Goal: Navigation & Orientation: Find specific page/section

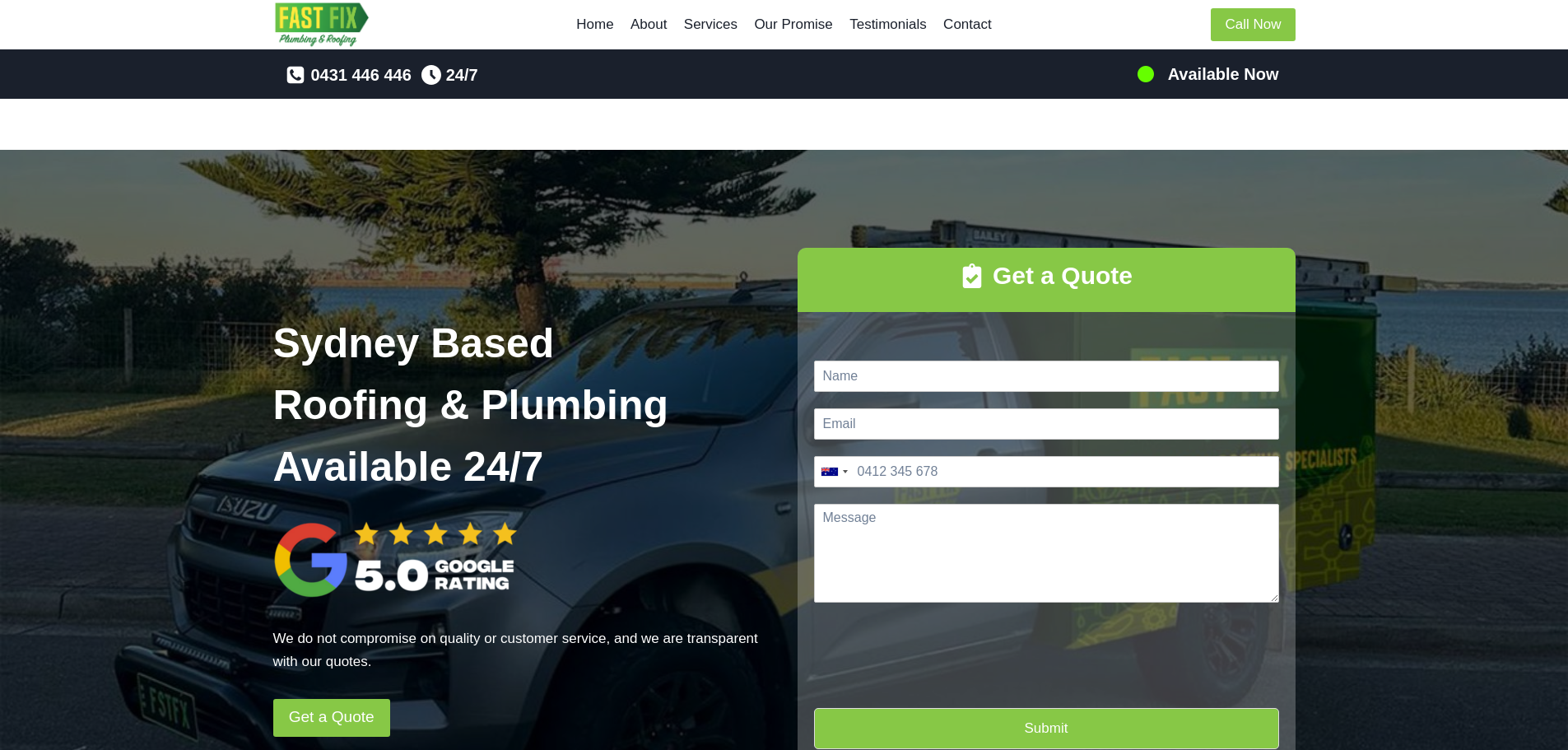
scroll to position [2553, 0]
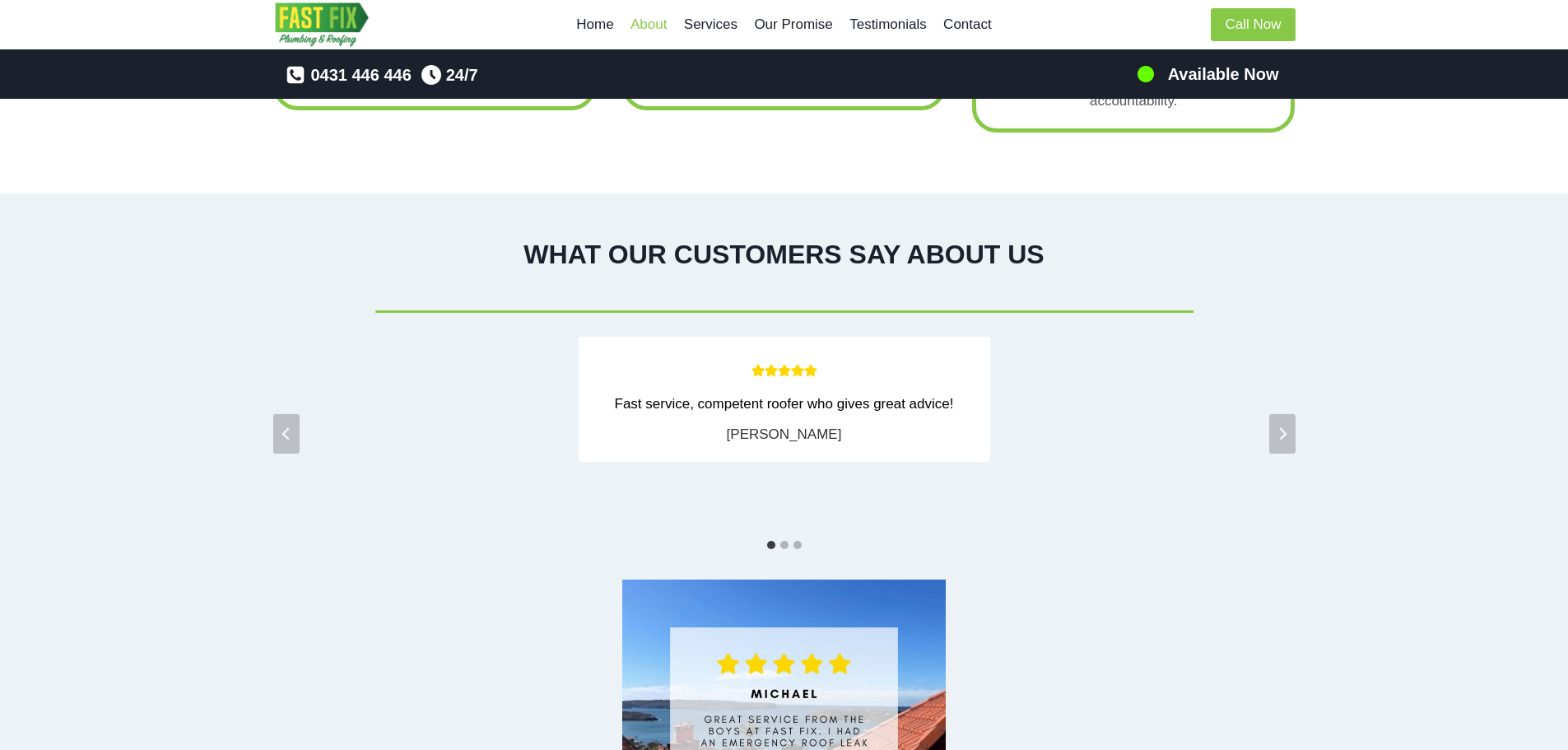
click at [652, 22] on link "About" at bounding box center [650, 25] width 54 height 40
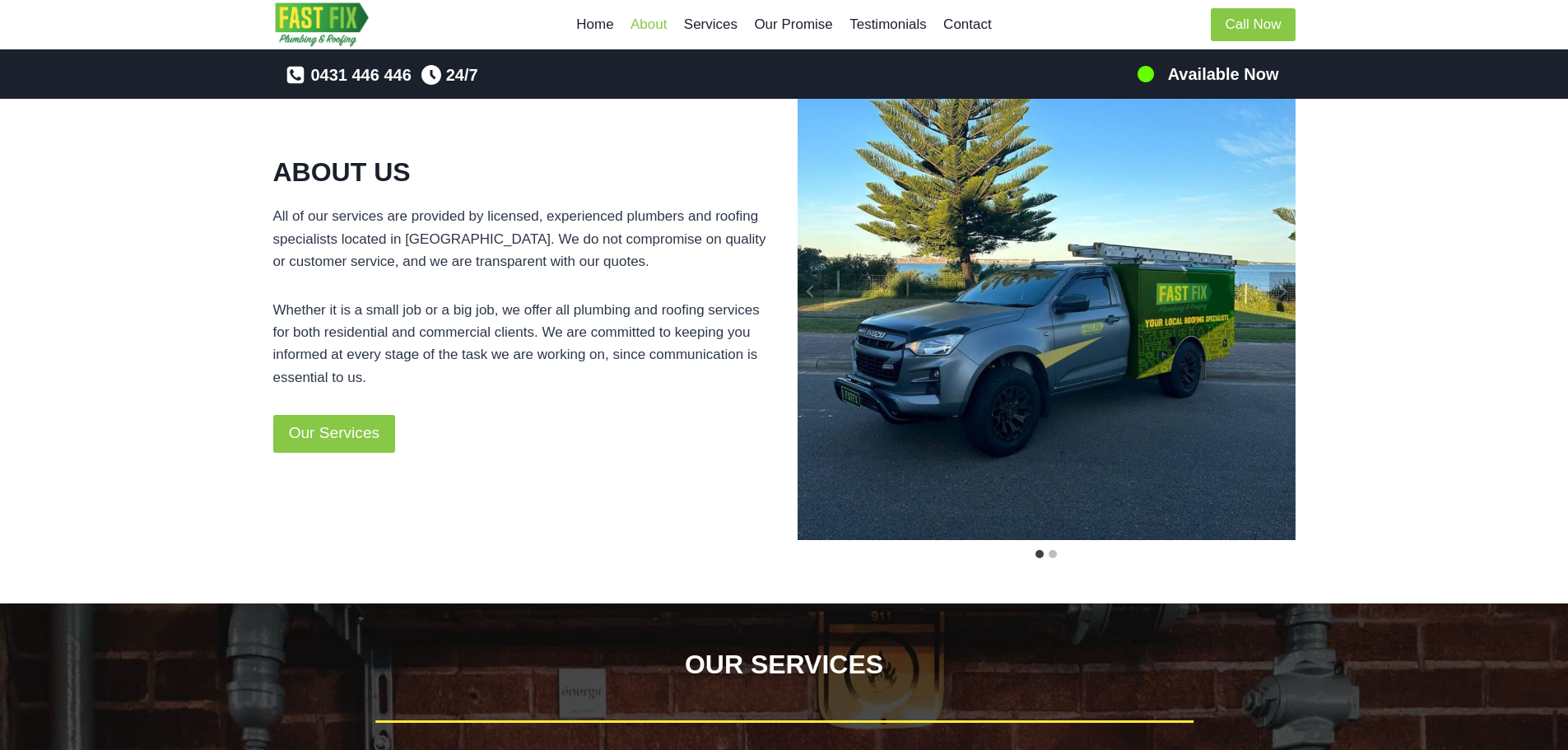
scroll to position [801, 0]
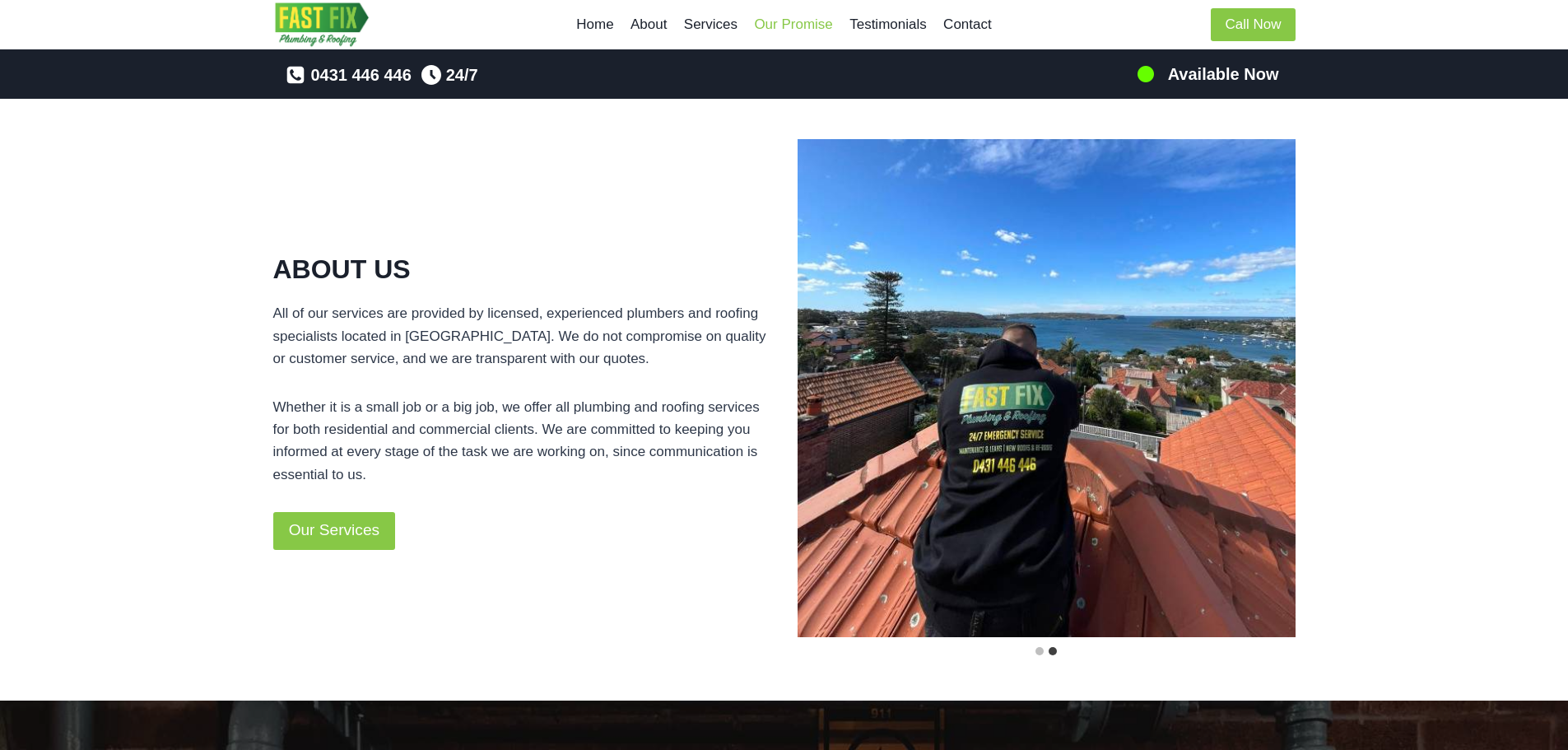
click at [804, 32] on link "Our Promise" at bounding box center [793, 25] width 95 height 40
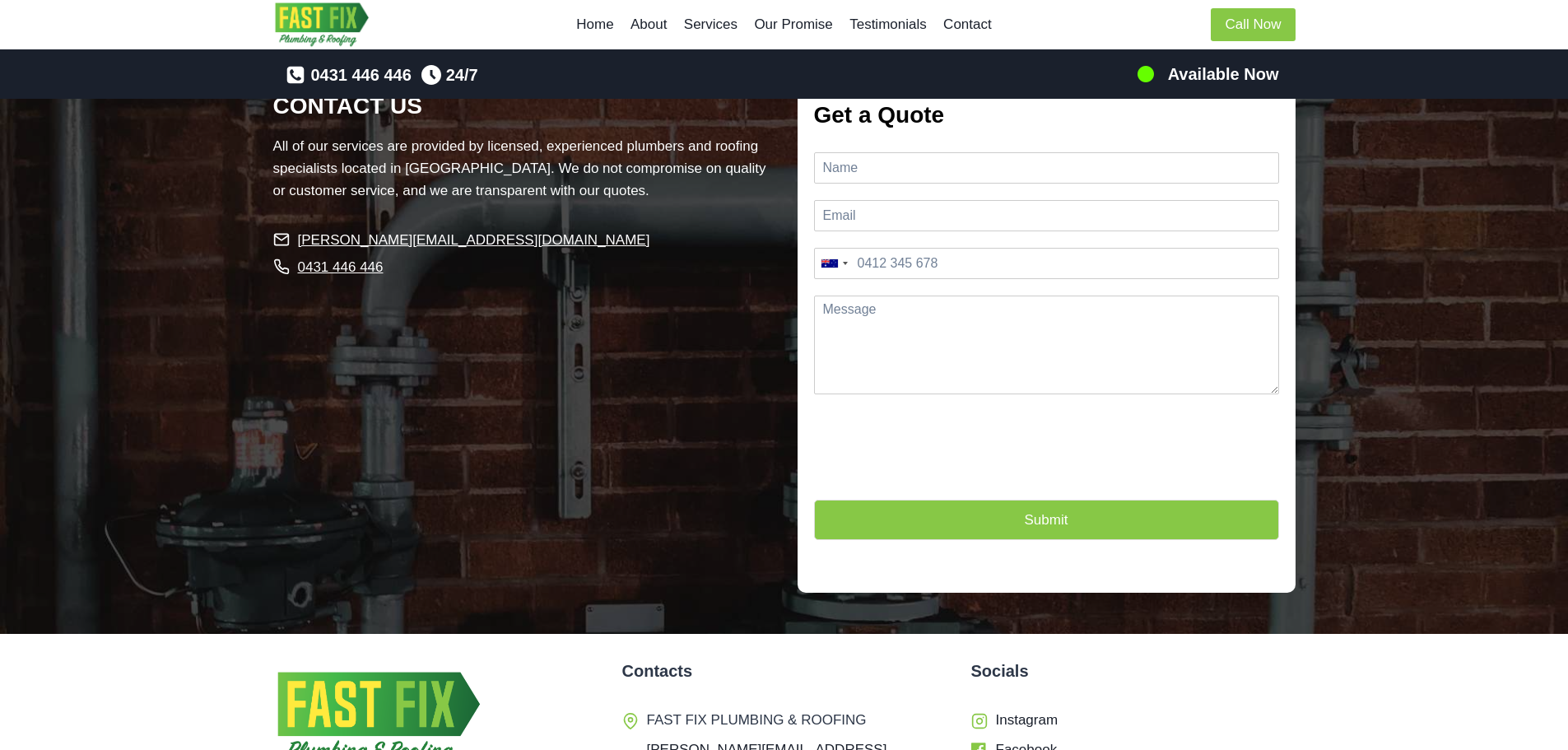
scroll to position [4181, 0]
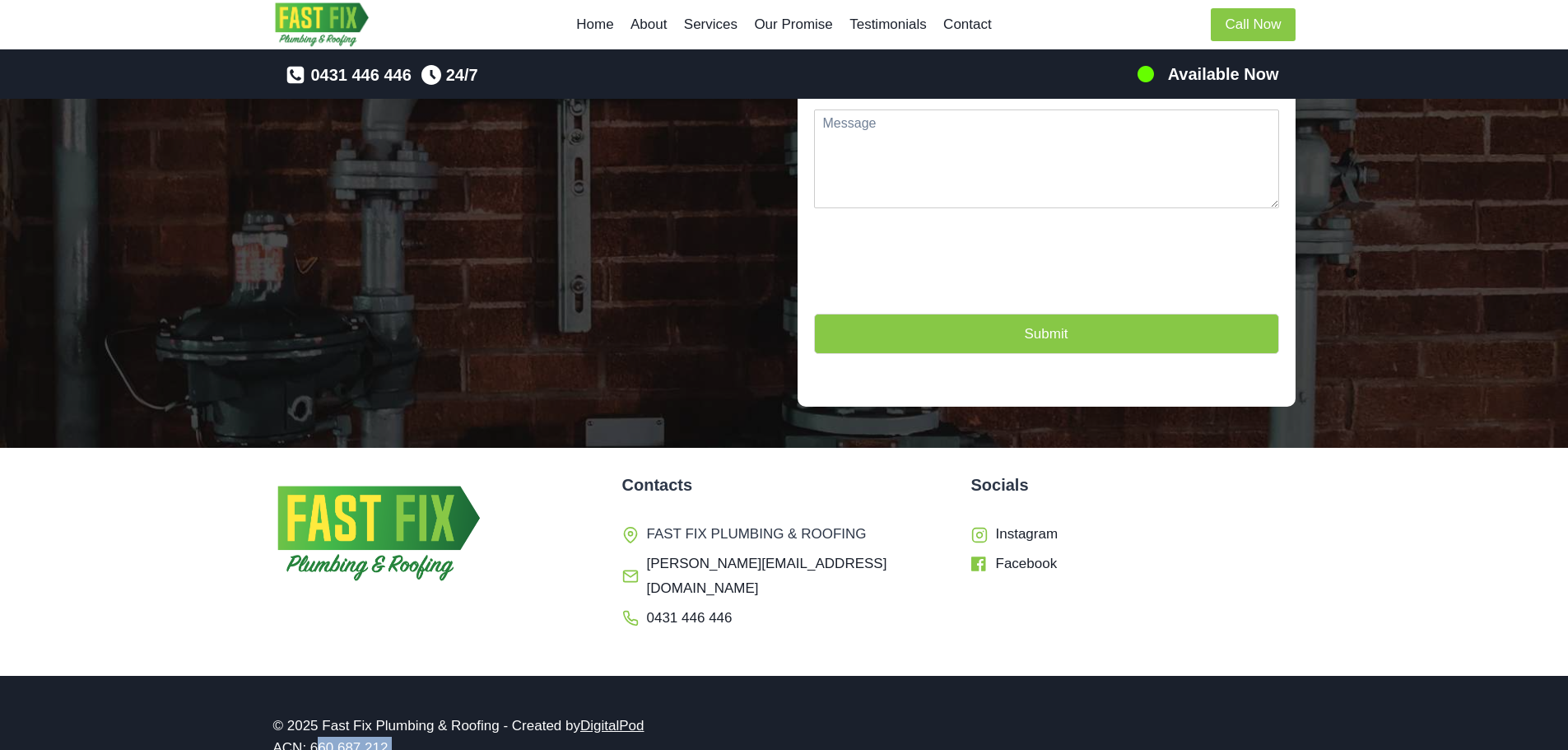
drag, startPoint x: 387, startPoint y: 698, endPoint x: 310, endPoint y: 700, distance: 77.0
click at [310, 715] on p "© 2025 Fast Fix Plumbing & Roofing - Created by DigitalPod ACN: 660 687 212 ." at bounding box center [522, 736] width 499 height 44
click at [409, 715] on p "© 2025 Fast Fix Plumbing & Roofing - Created by DigitalPod ACN: 660 687 212 ." at bounding box center [522, 736] width 499 height 44
drag, startPoint x: 389, startPoint y: 698, endPoint x: 266, endPoint y: 693, distance: 123.1
click at [266, 693] on div "© 2025 Fast Fix Plumbing & Roofing - Created by DigitalPod ACN: 660 687 212 ." at bounding box center [784, 736] width 1062 height 122
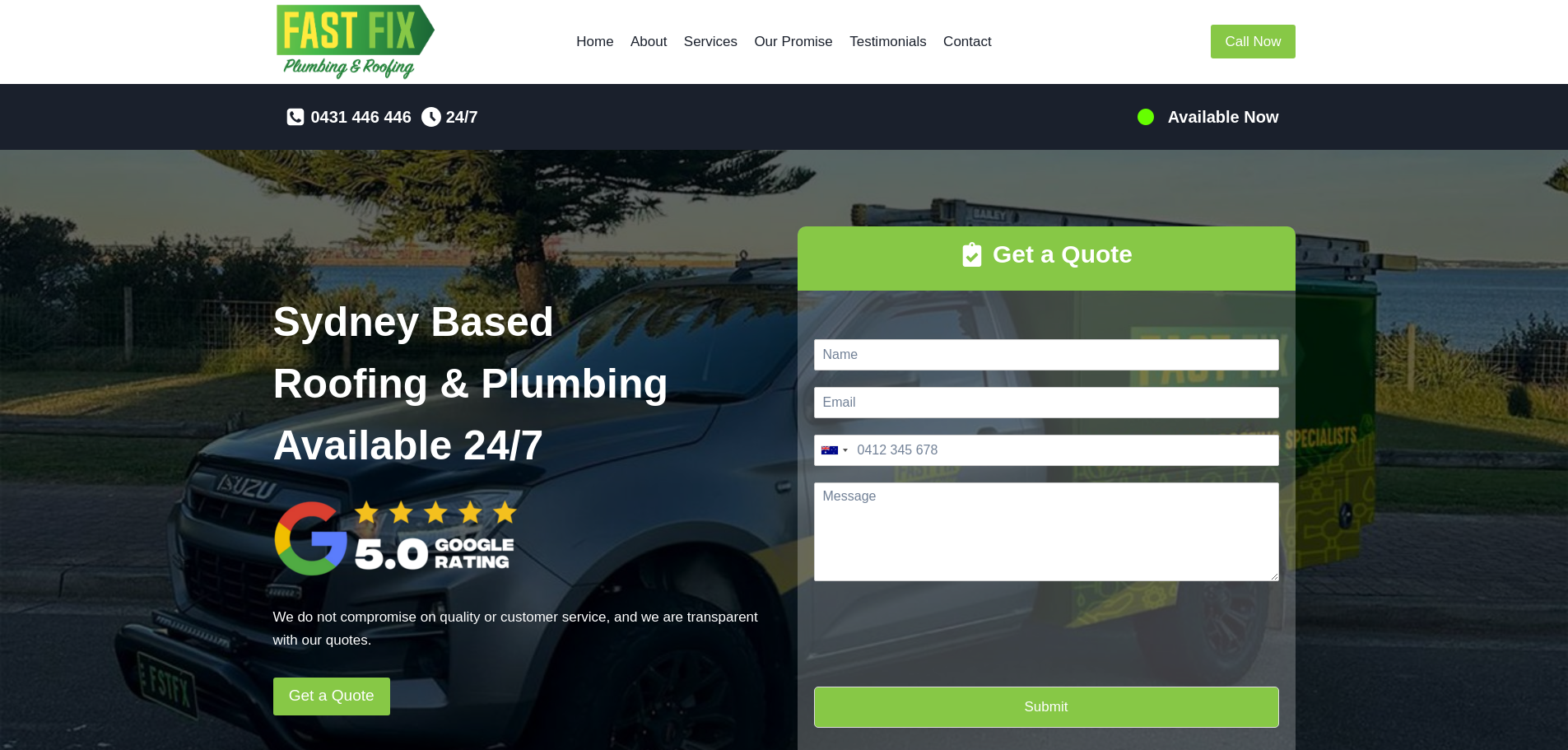
scroll to position [0, 0]
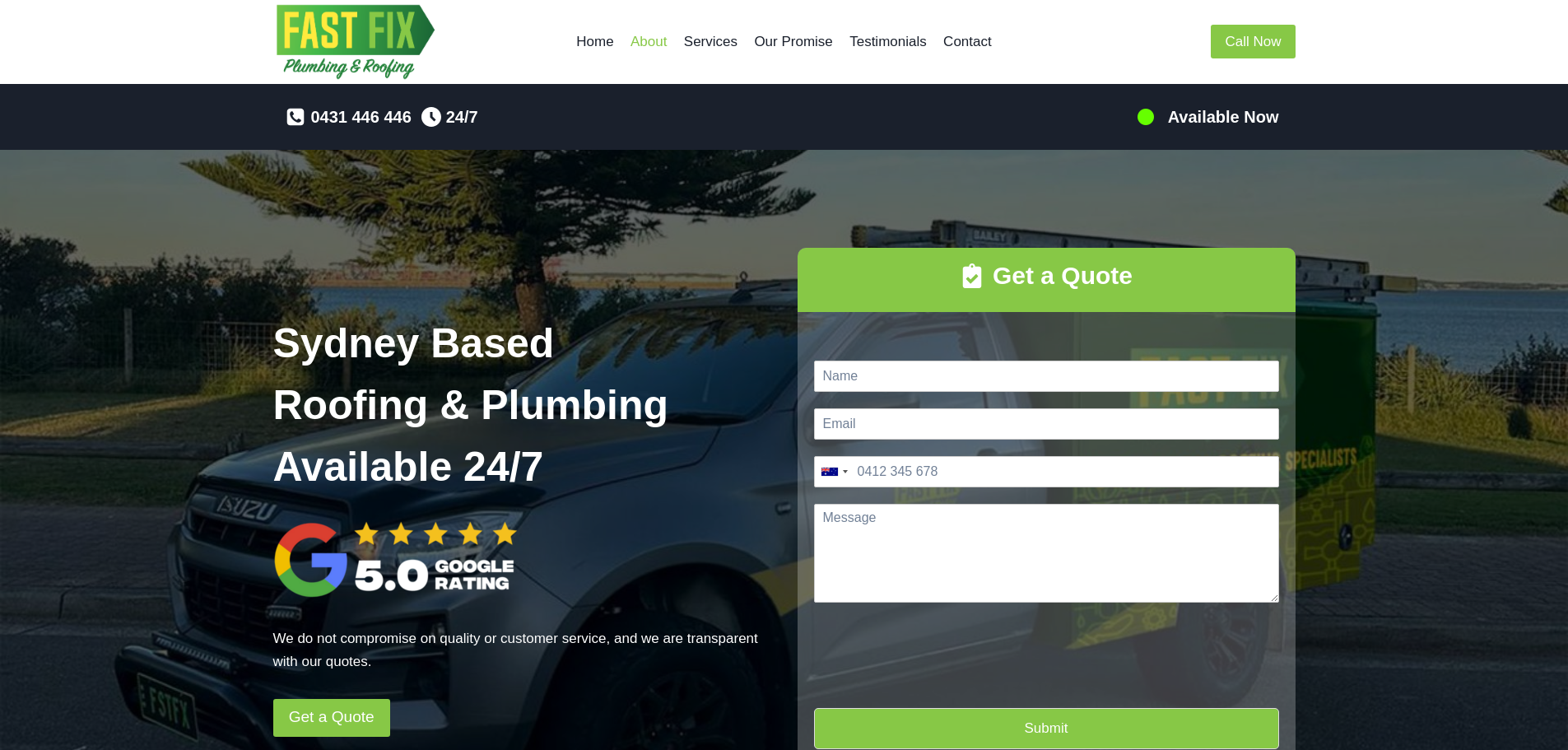
click at [662, 46] on link "About" at bounding box center [650, 42] width 54 height 40
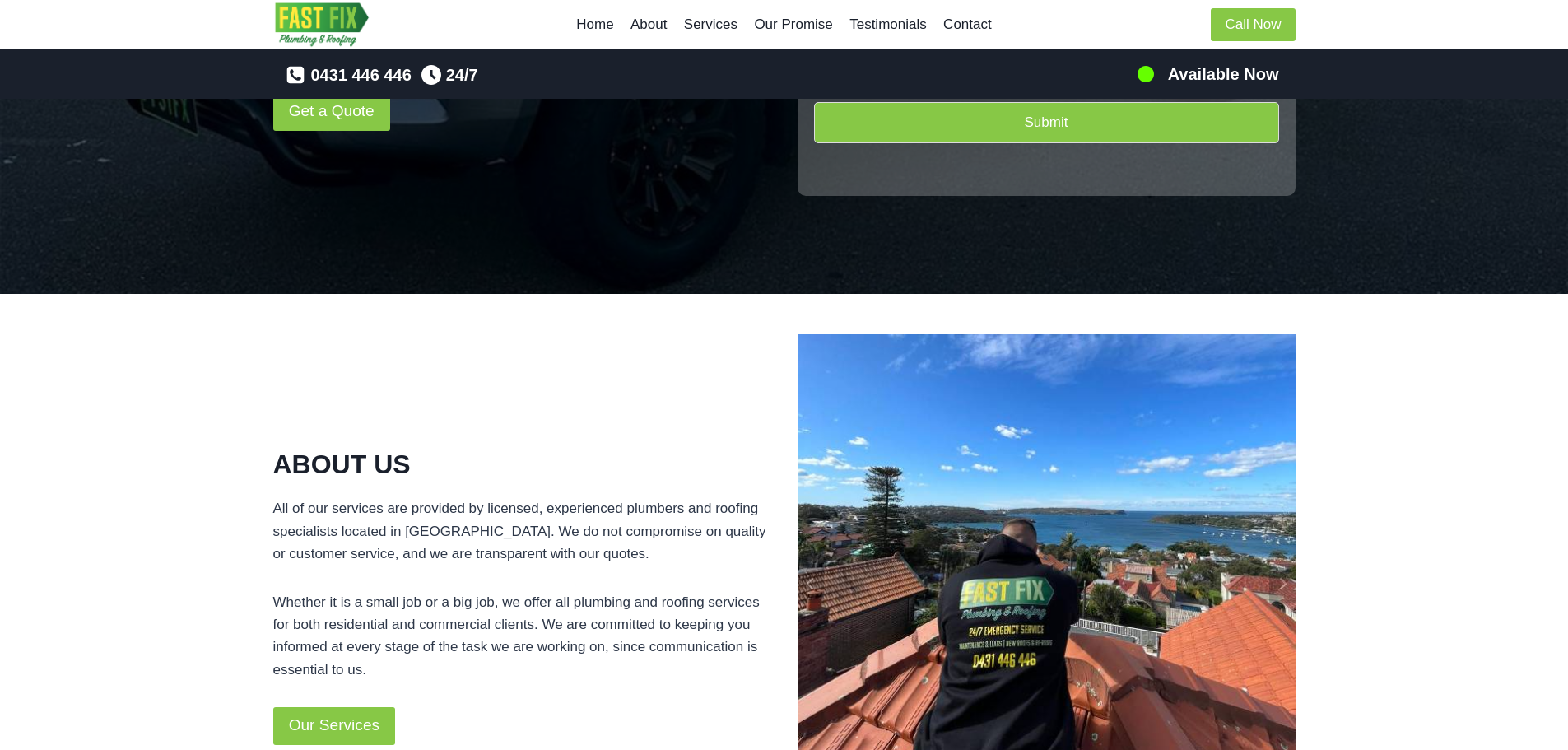
scroll to position [750, 0]
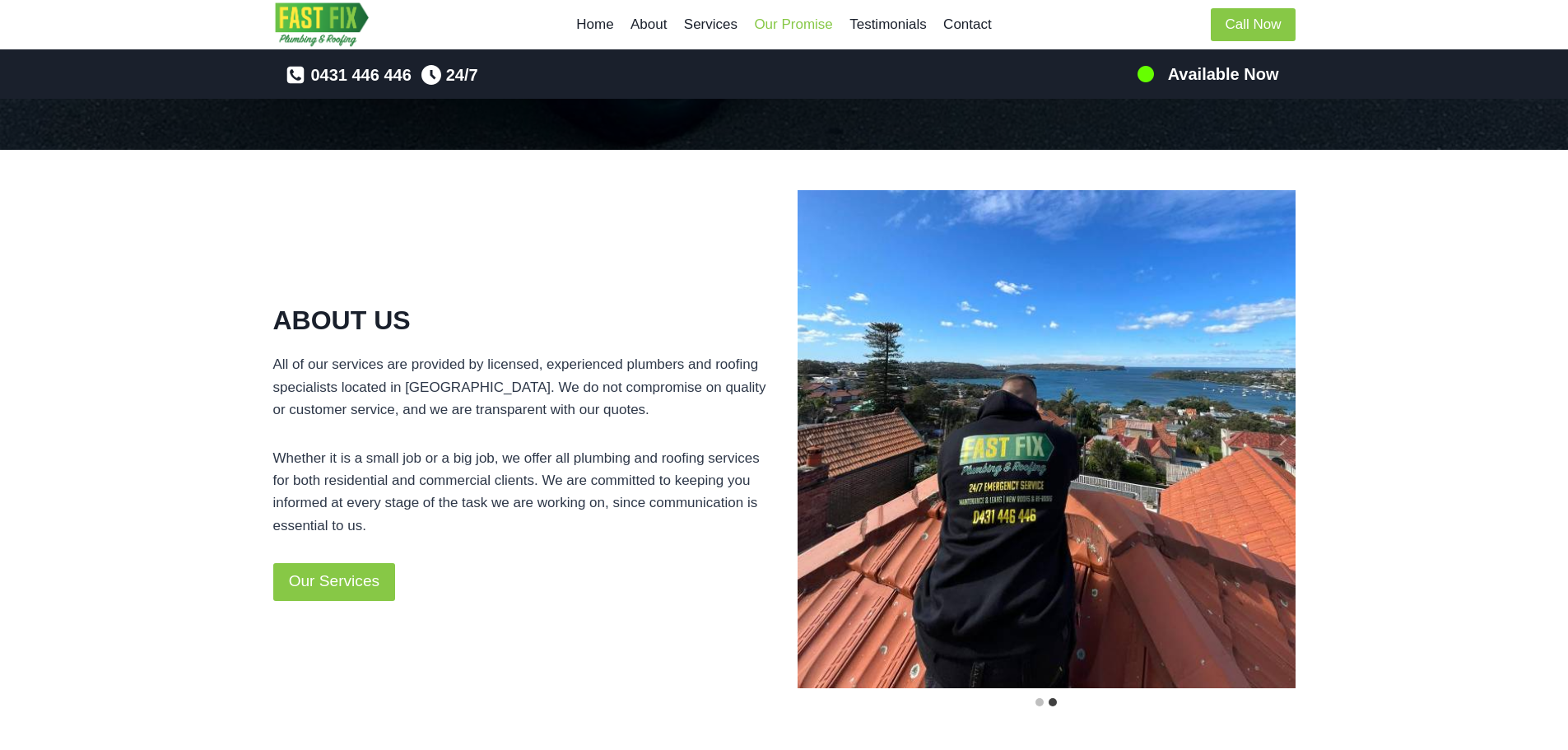
click at [798, 24] on link "Our Promise" at bounding box center [793, 25] width 95 height 40
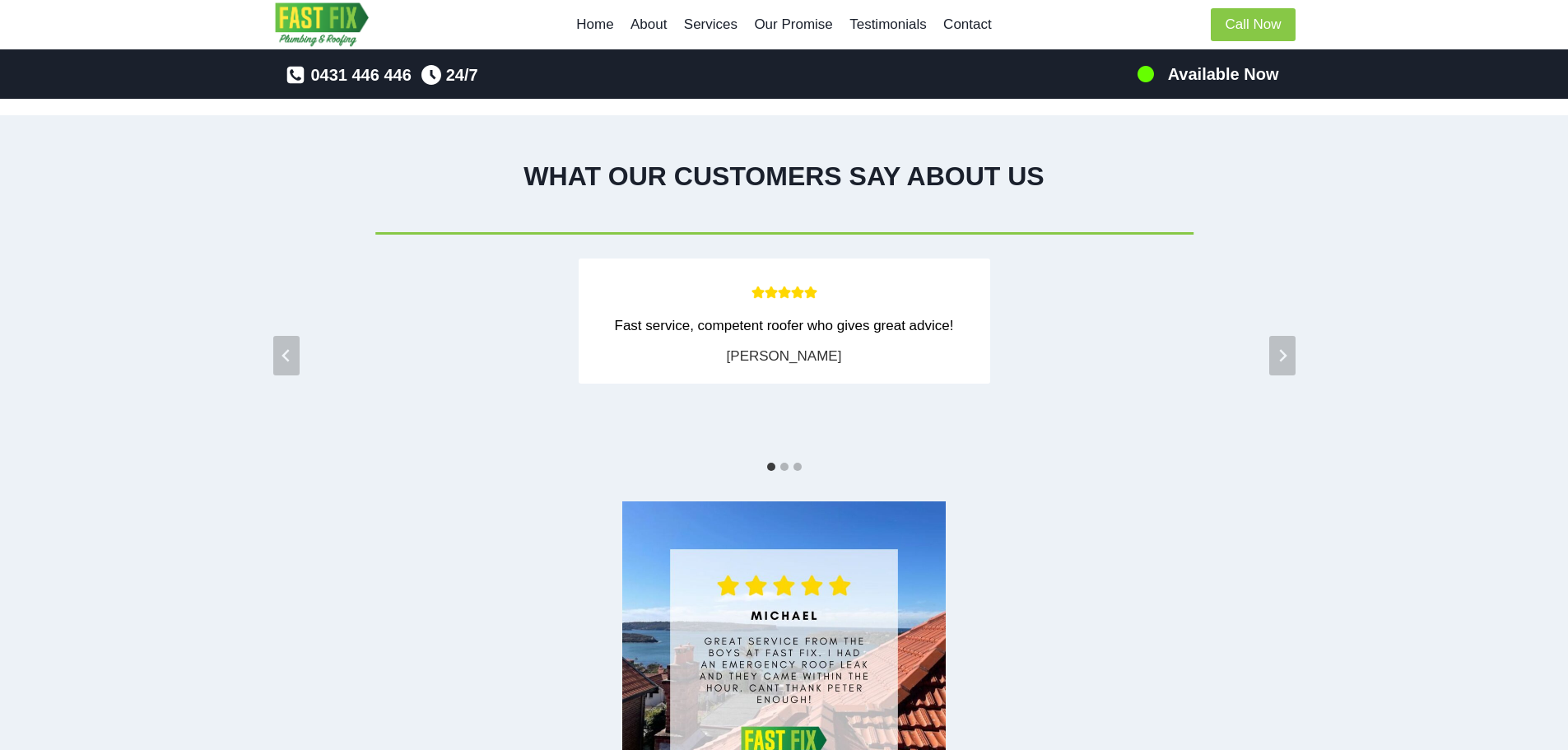
scroll to position [2534, 0]
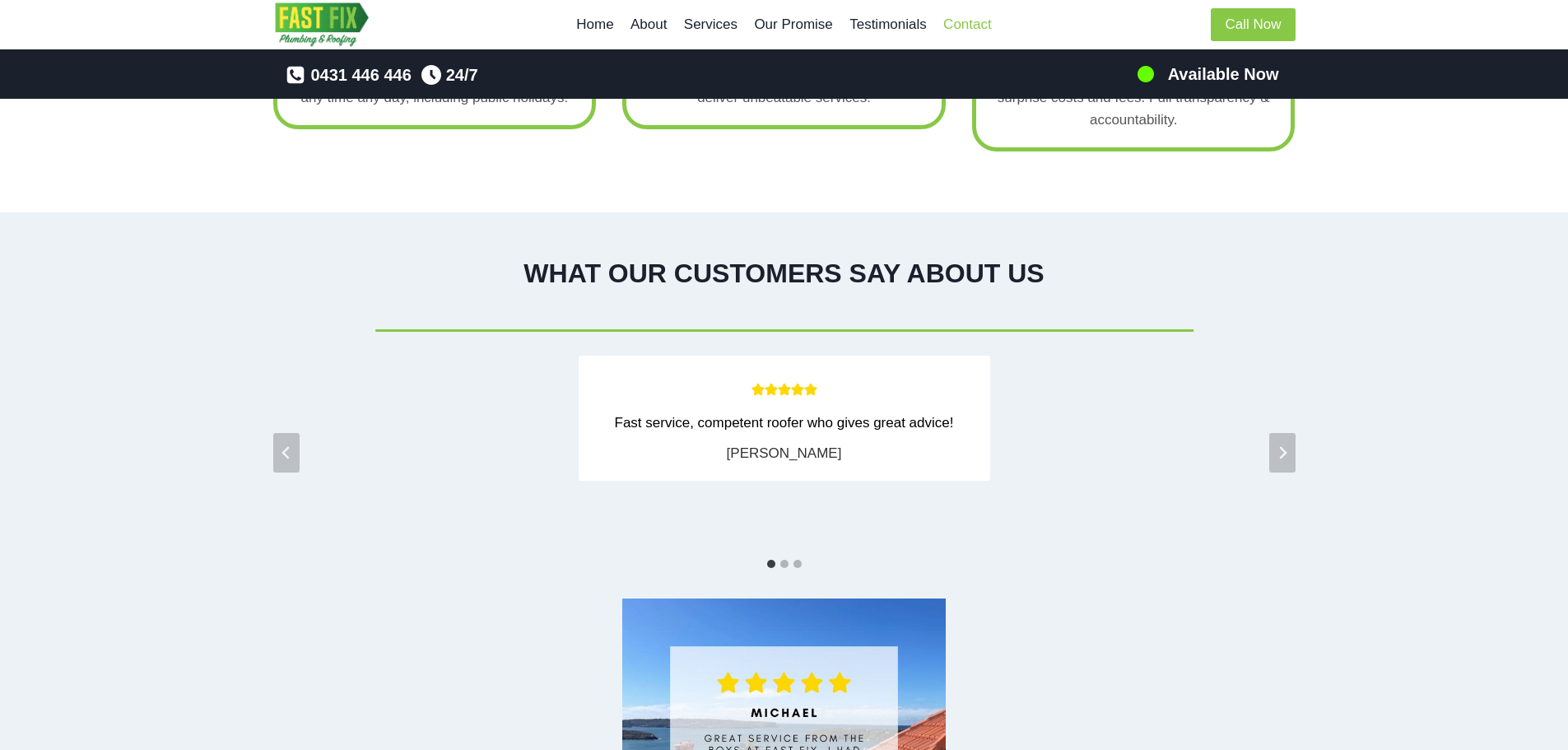
click at [961, 28] on link "Contact" at bounding box center [967, 25] width 65 height 40
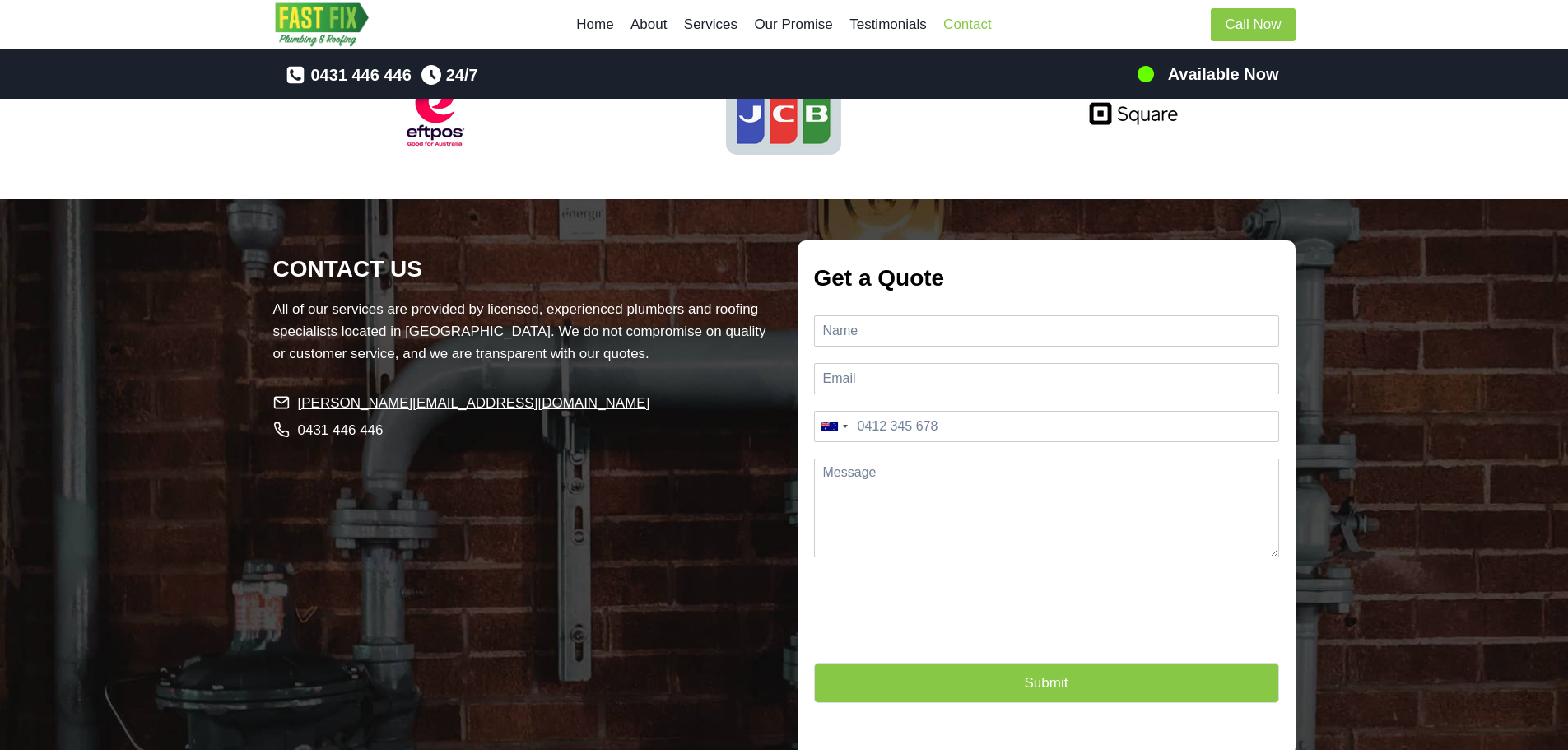
scroll to position [3909, 0]
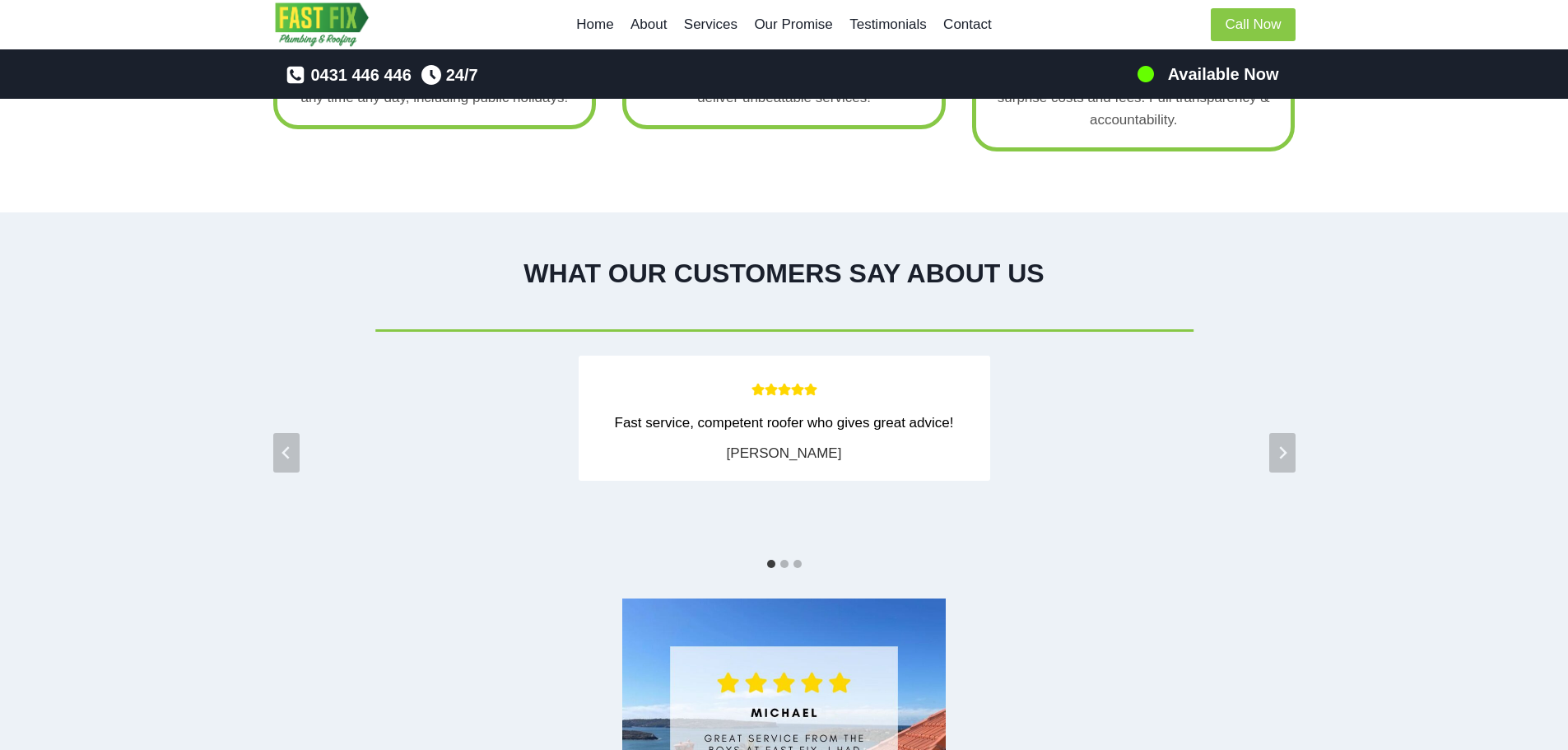
scroll to position [750, 0]
